Goal: Task Accomplishment & Management: Manage account settings

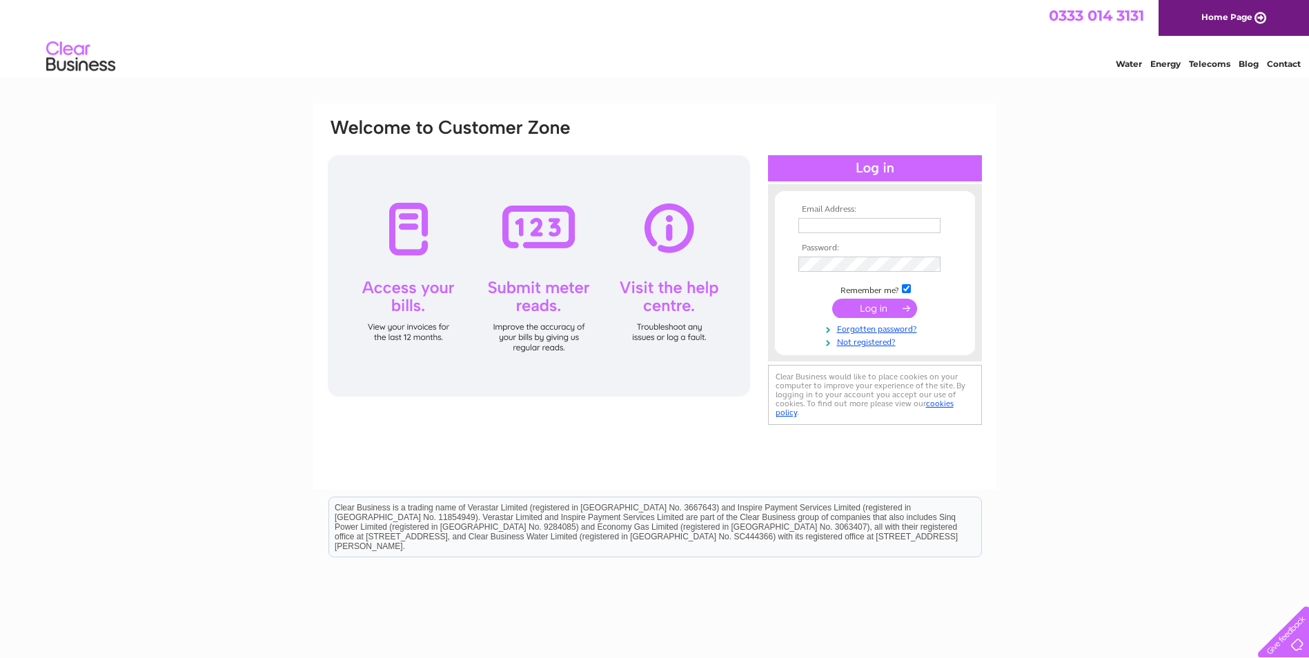
type input "[PERSON_NAME][EMAIL_ADDRESS][DOMAIN_NAME]"
click at [845, 314] on input "submit" at bounding box center [874, 308] width 85 height 19
click at [867, 309] on input "submit" at bounding box center [874, 308] width 85 height 19
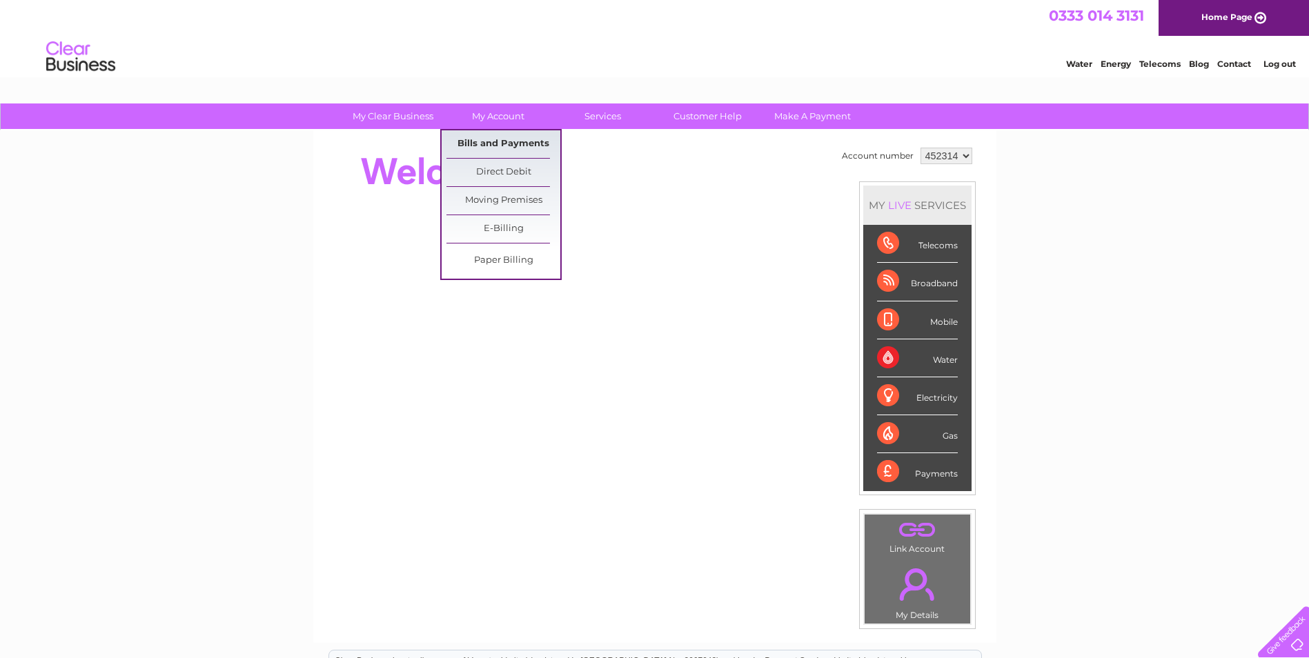
click at [480, 139] on link "Bills and Payments" at bounding box center [504, 144] width 114 height 28
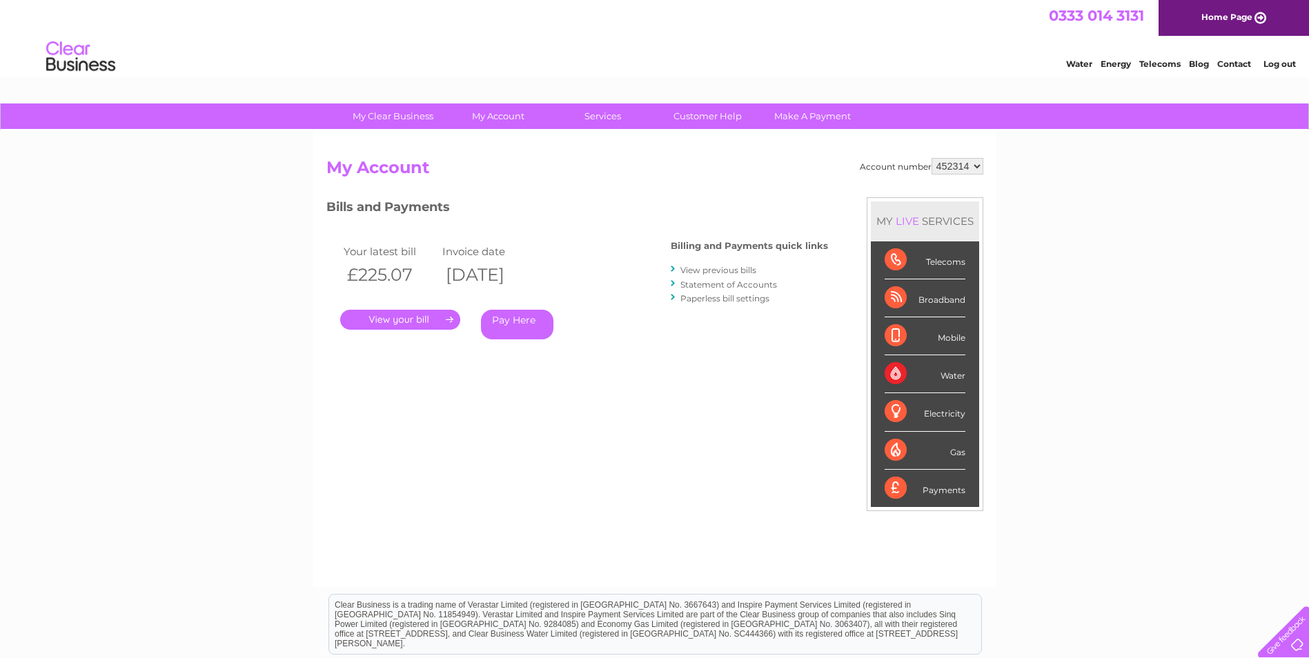
click at [429, 319] on link "." at bounding box center [400, 320] width 120 height 20
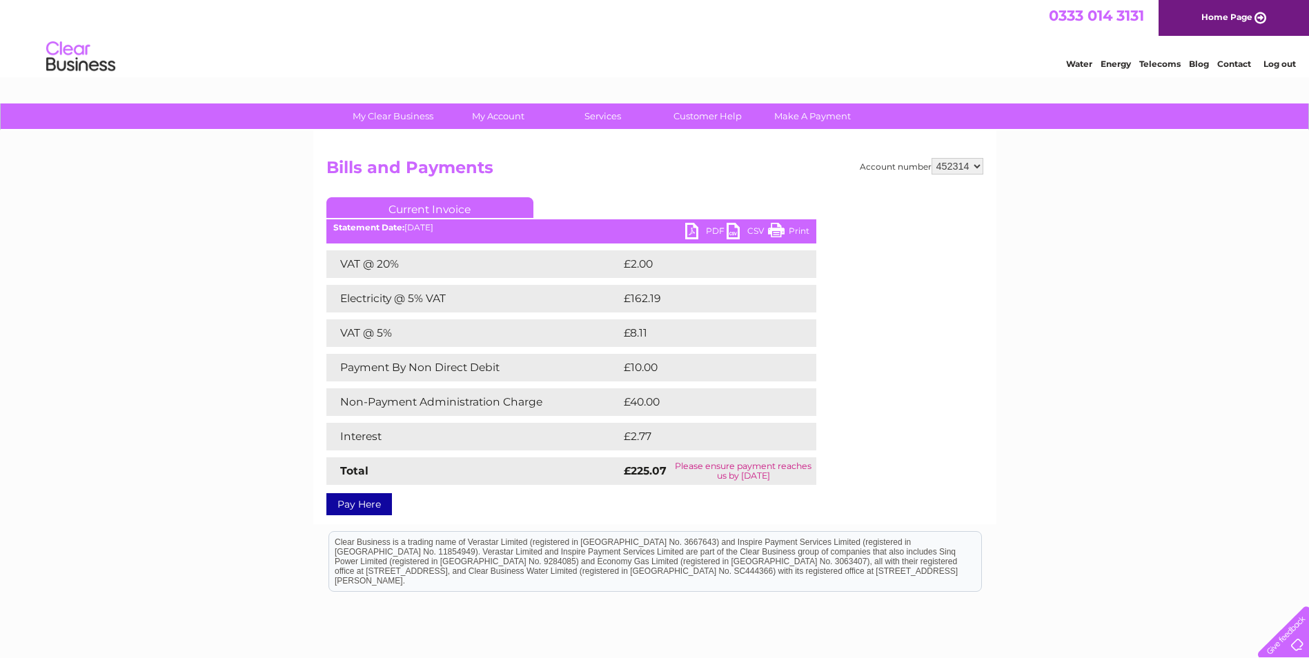
click at [705, 232] on link "PDF" at bounding box center [705, 233] width 41 height 20
